Goal: Transaction & Acquisition: Obtain resource

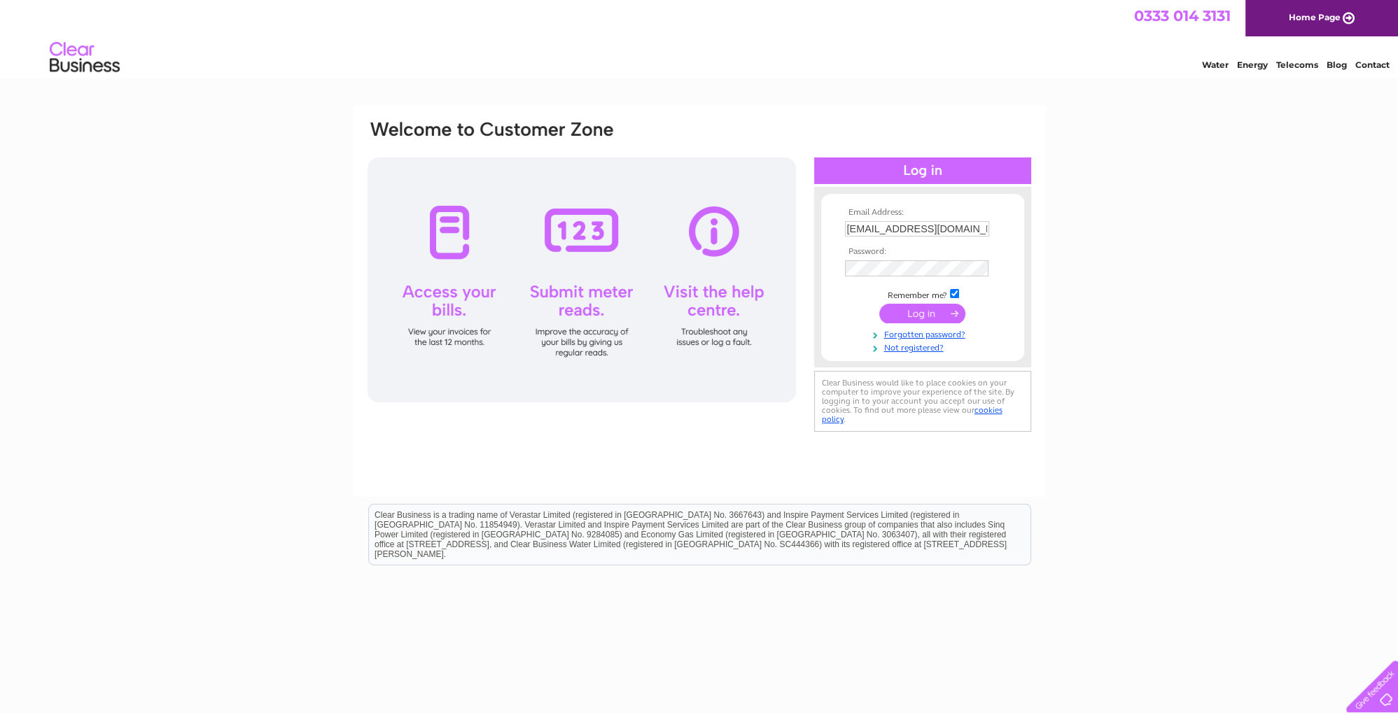
click at [938, 318] on input "submit" at bounding box center [922, 314] width 86 height 20
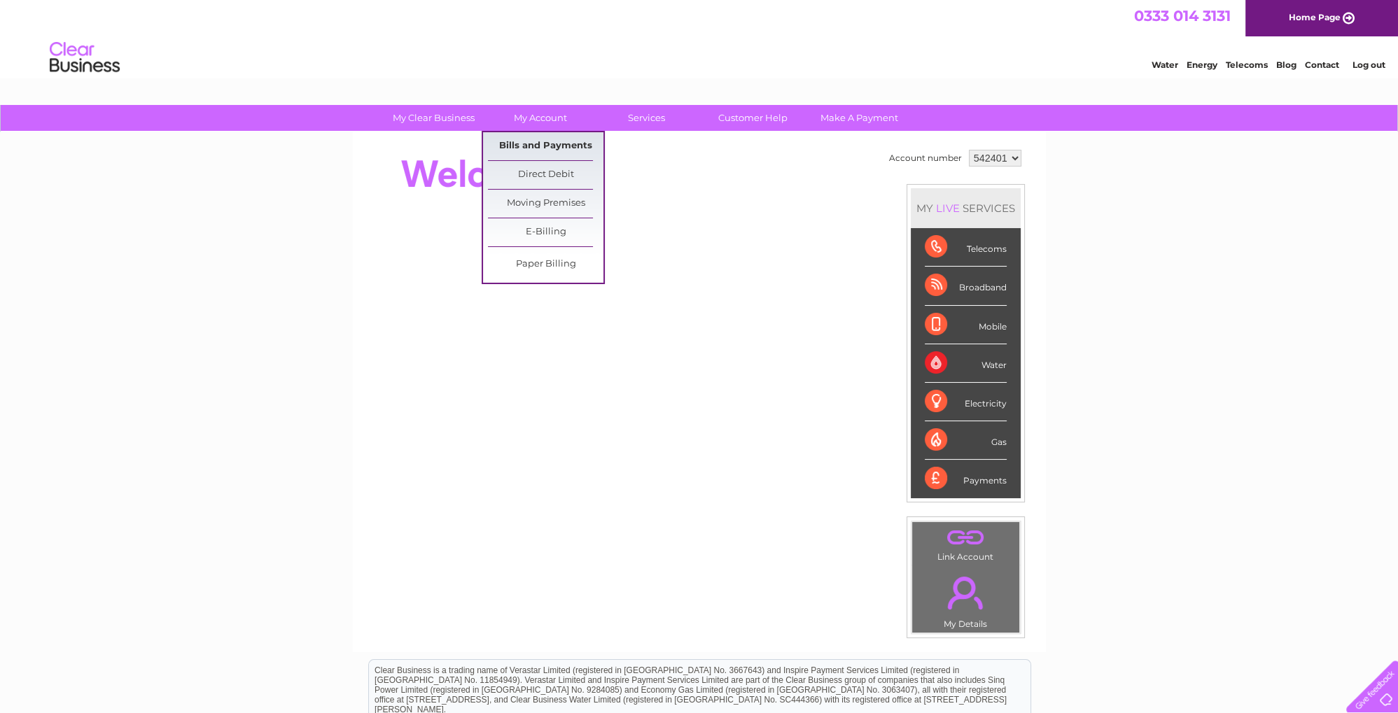
click at [549, 144] on link "Bills and Payments" at bounding box center [545, 146] width 115 height 28
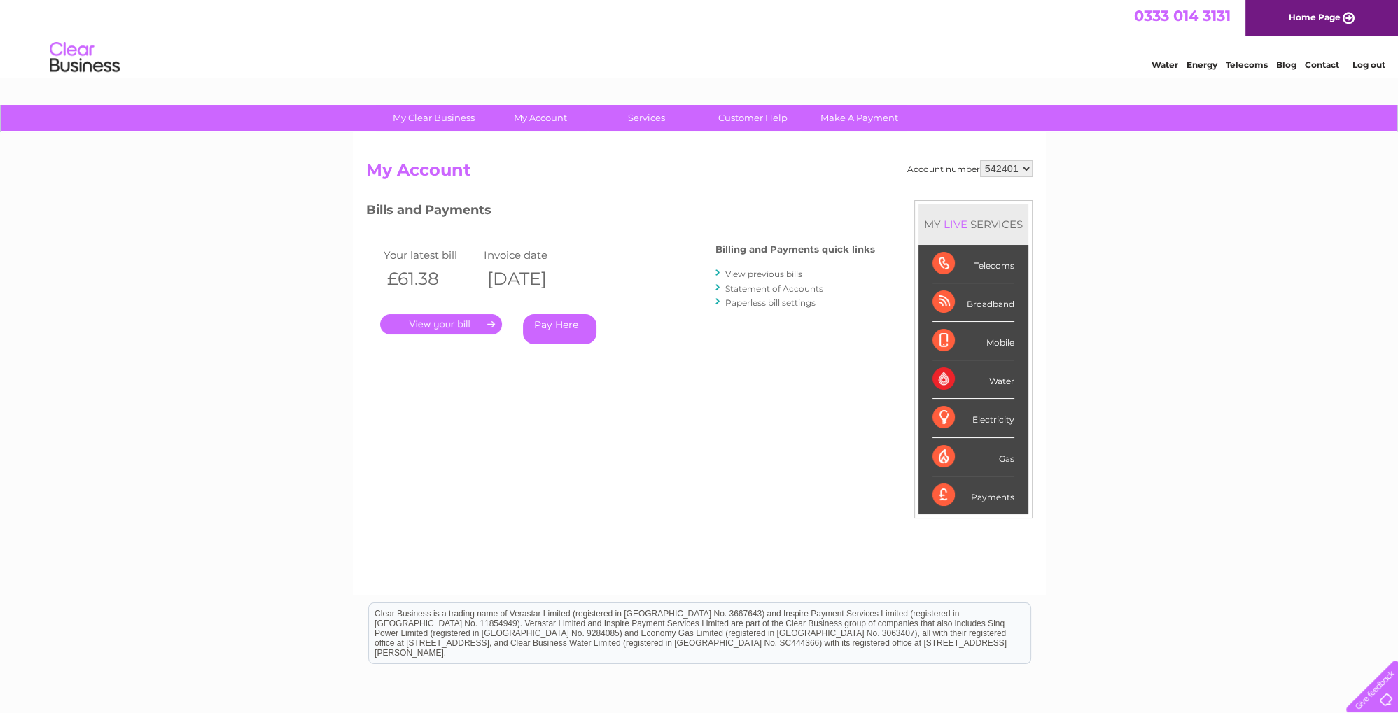
click at [466, 326] on link "." at bounding box center [441, 324] width 122 height 20
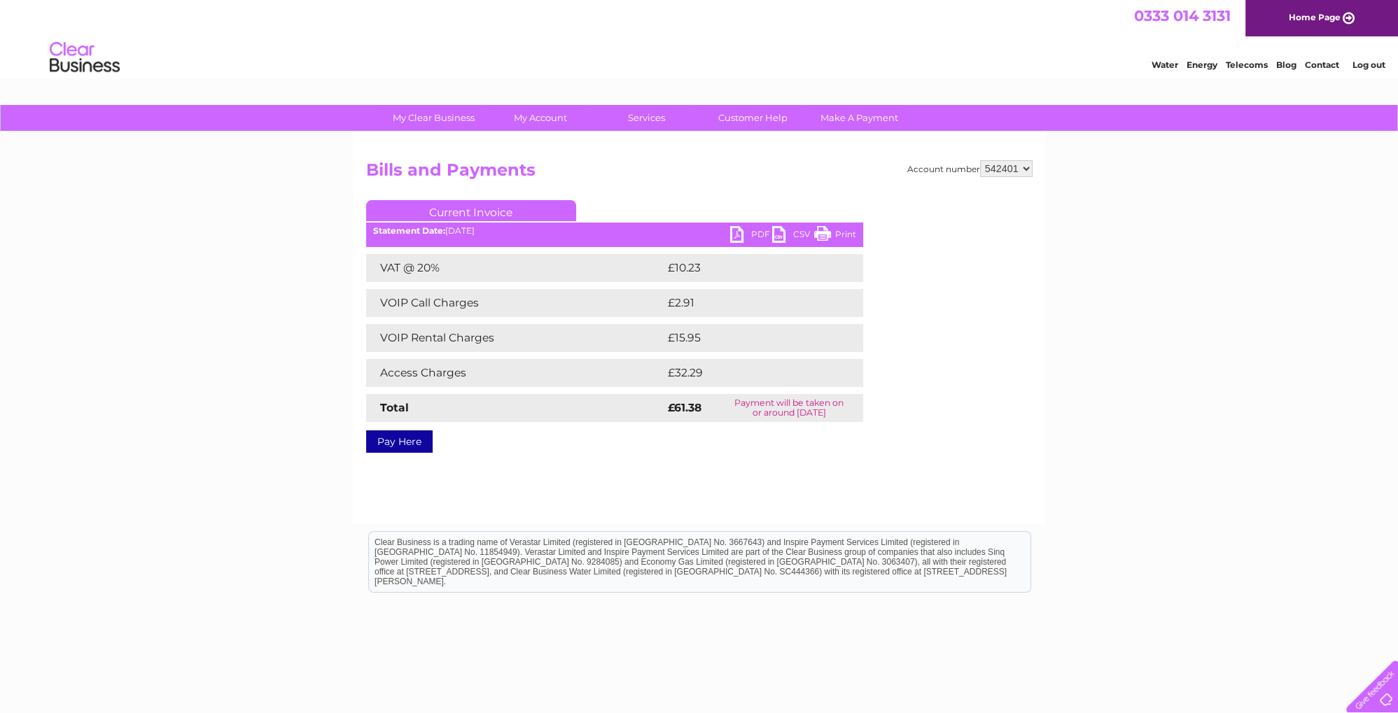
click at [740, 232] on link "PDF" at bounding box center [751, 236] width 42 height 20
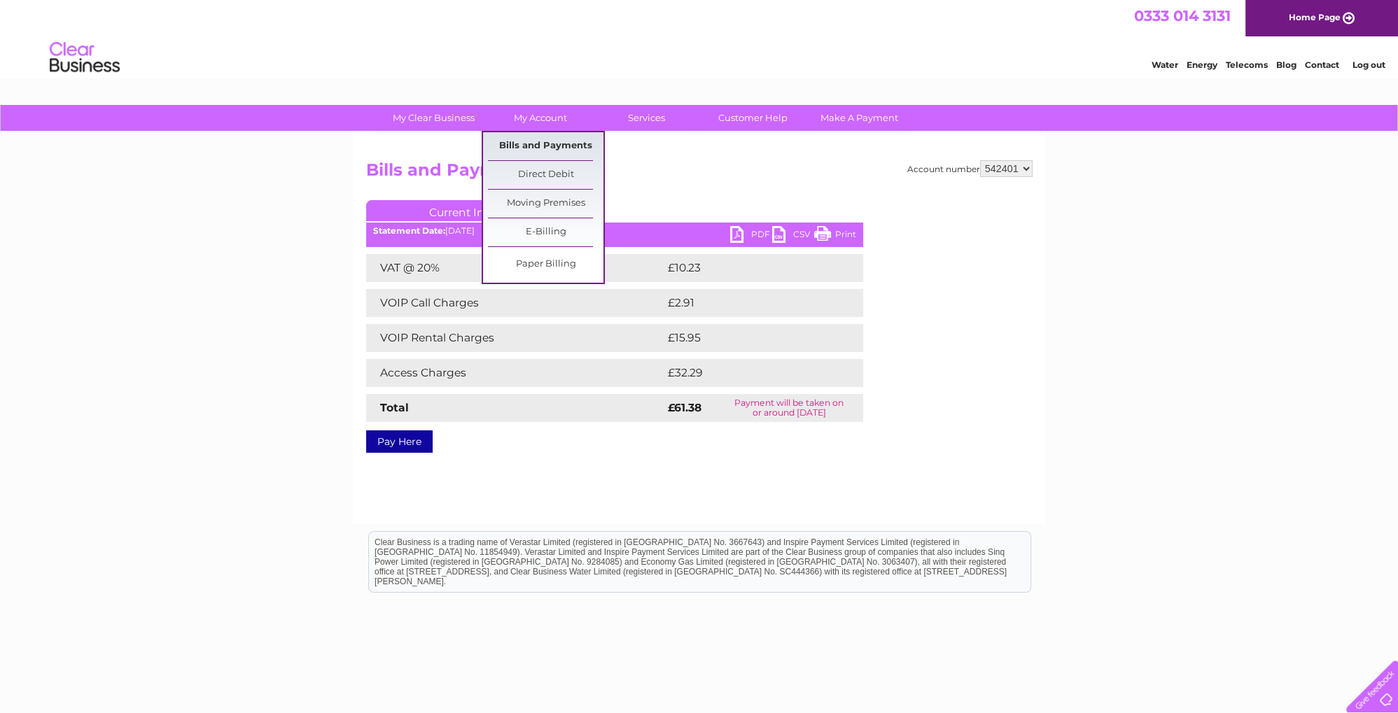
click at [547, 143] on link "Bills and Payments" at bounding box center [545, 146] width 115 height 28
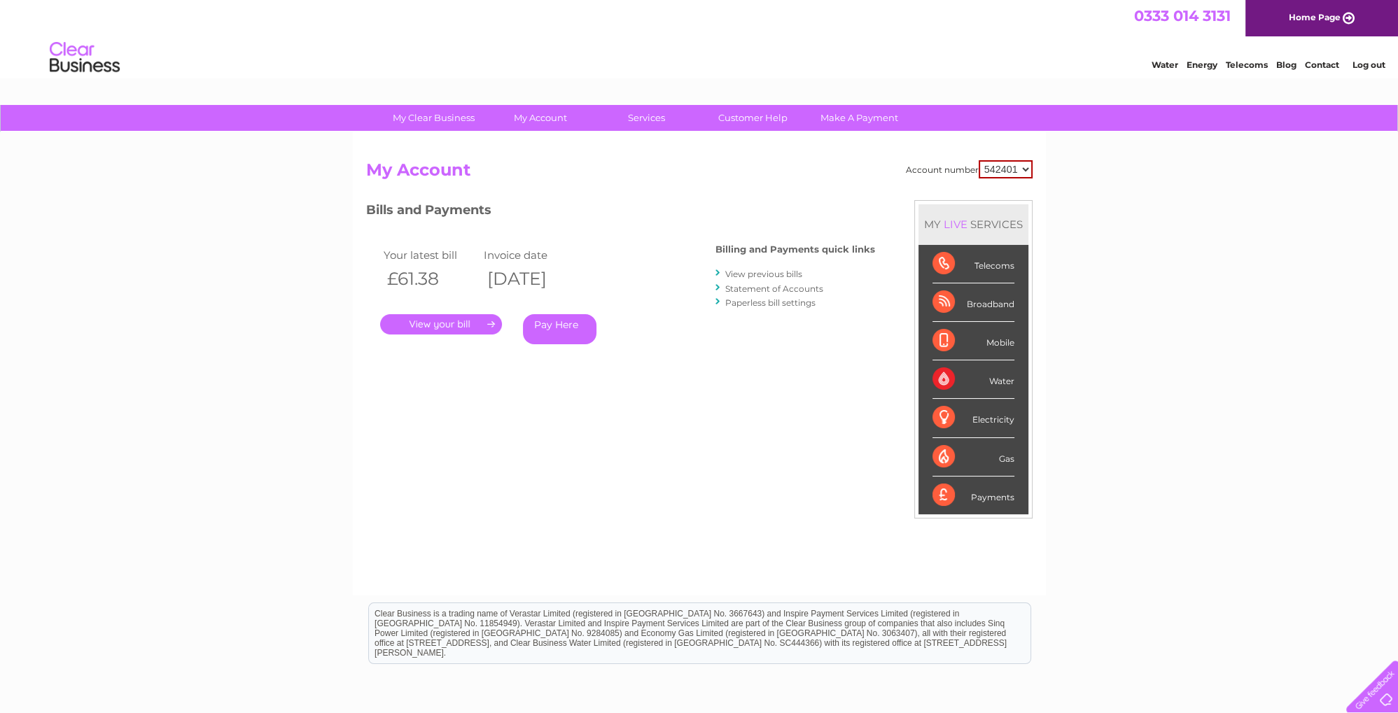
click at [783, 274] on link "View previous bills" at bounding box center [763, 274] width 77 height 10
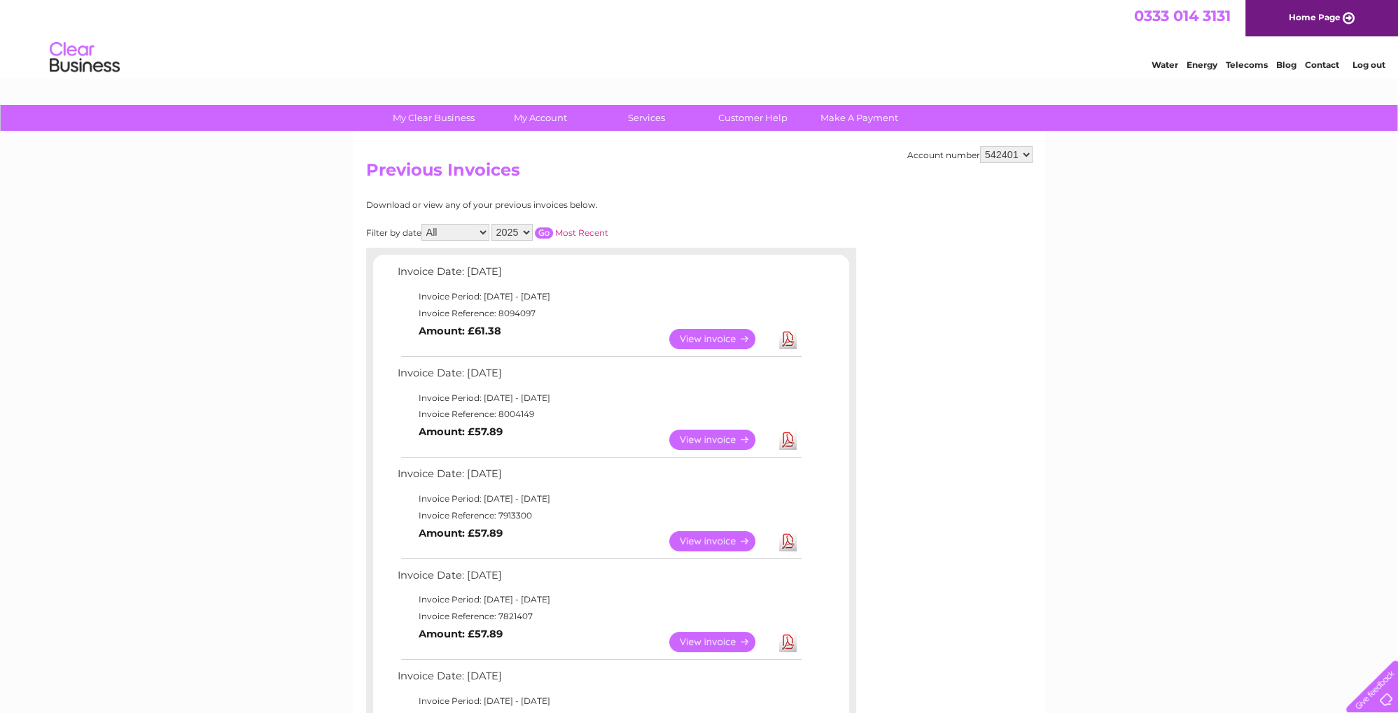
click at [710, 440] on link "View" at bounding box center [720, 440] width 103 height 20
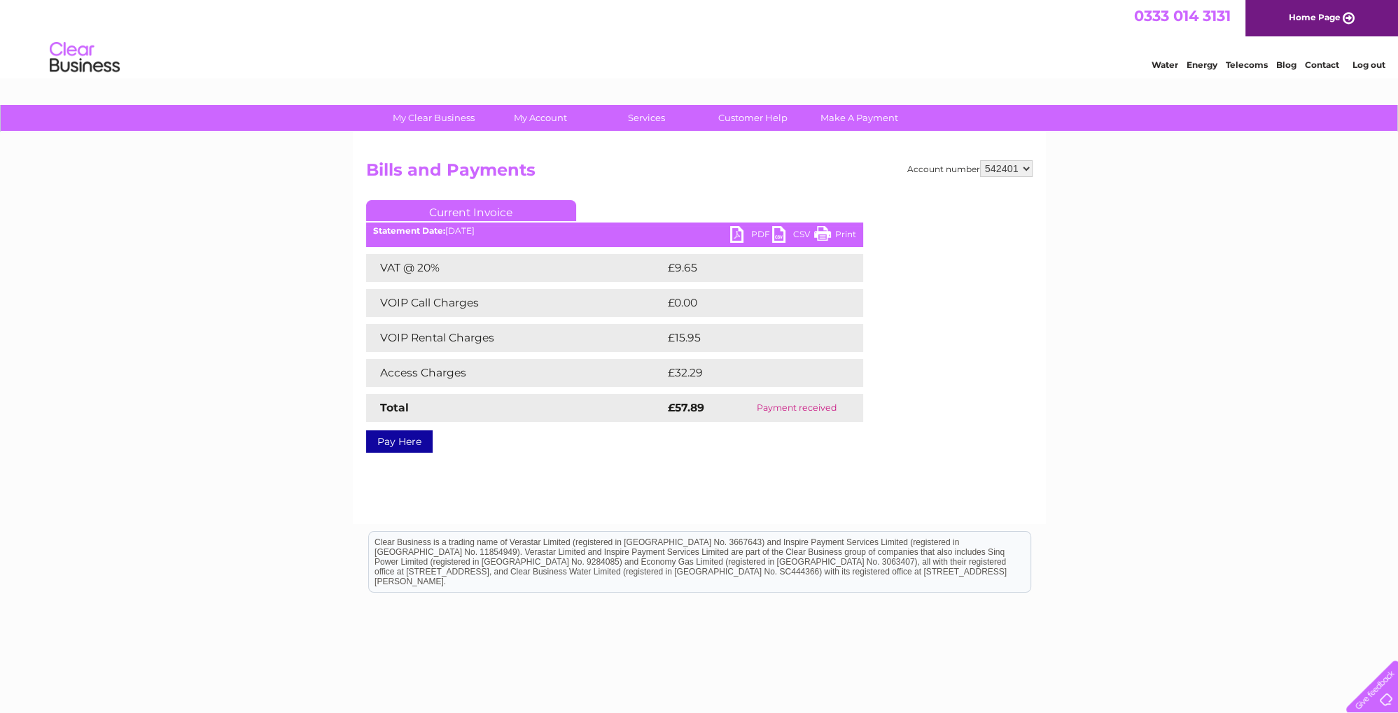
click at [738, 235] on link "PDF" at bounding box center [751, 236] width 42 height 20
